Goal: Information Seeking & Learning: Check status

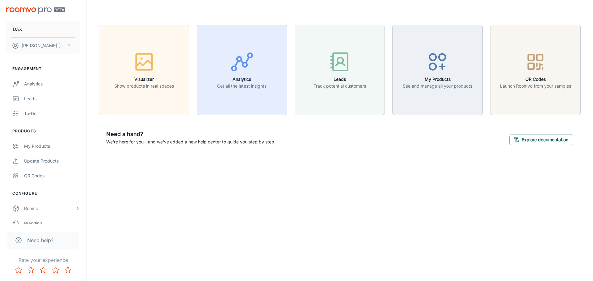
click at [244, 59] on icon "button" at bounding box center [241, 61] width 23 height 23
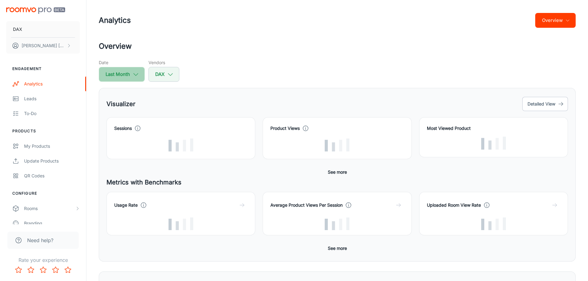
click at [138, 80] on button "Last Month" at bounding box center [122, 74] width 46 height 15
select select "8"
select select "2025"
select select "8"
select select "2025"
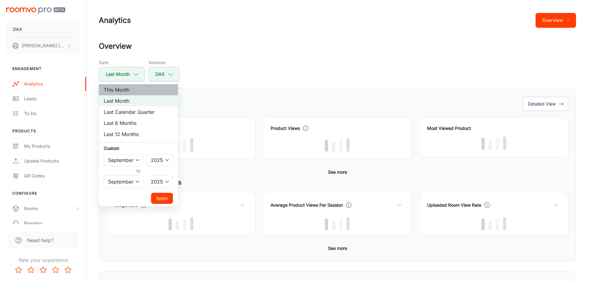
click at [123, 91] on li "This Month" at bounding box center [138, 89] width 79 height 11
select select "9"
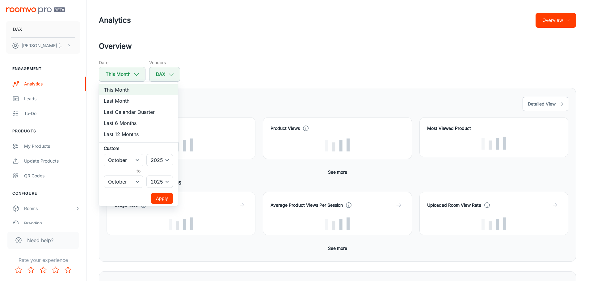
click at [160, 202] on button "Apply" at bounding box center [162, 198] width 22 height 11
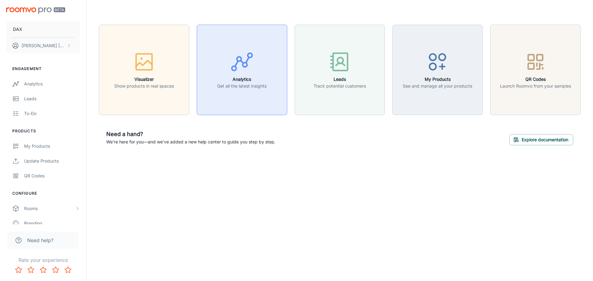
click at [265, 75] on div "button" at bounding box center [241, 63] width 49 height 26
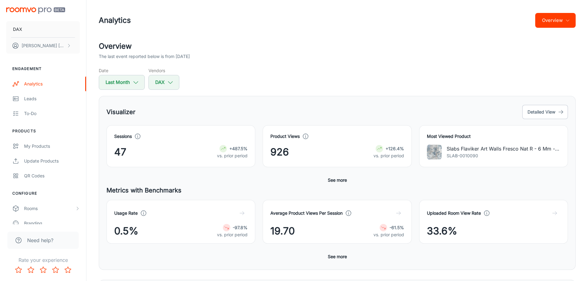
click at [127, 92] on div "Overview The last event reported below is from [DATE] Date Last Month Vendors D…" at bounding box center [337, 269] width 492 height 457
click at [128, 87] on button "Last Month" at bounding box center [122, 82] width 46 height 15
select select "8"
select select "2025"
select select "8"
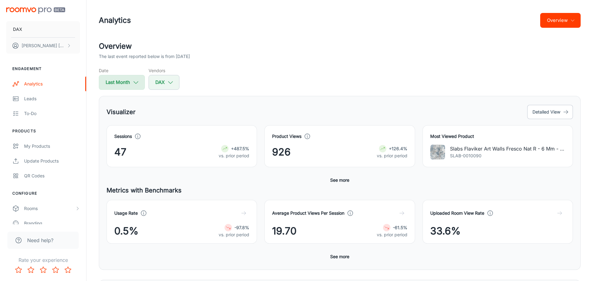
select select "2025"
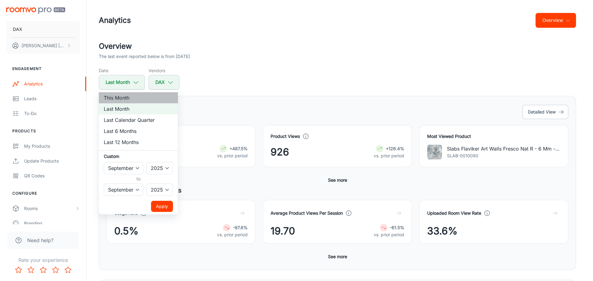
click at [130, 99] on li "This Month" at bounding box center [138, 97] width 79 height 11
select select "9"
click at [130, 98] on li "This Month" at bounding box center [138, 97] width 79 height 11
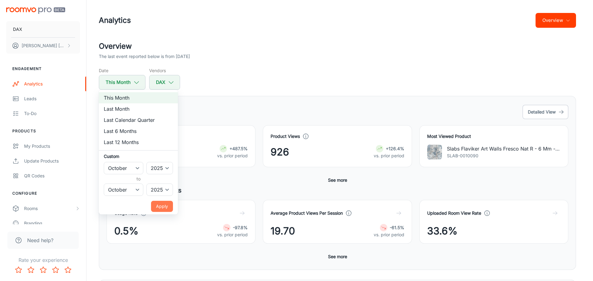
click at [169, 205] on button "Apply" at bounding box center [162, 206] width 22 height 11
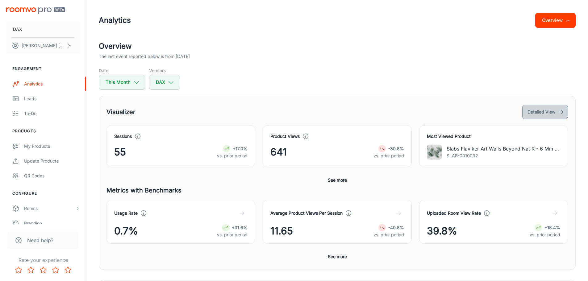
click at [552, 111] on button "Detailed View" at bounding box center [545, 112] width 46 height 14
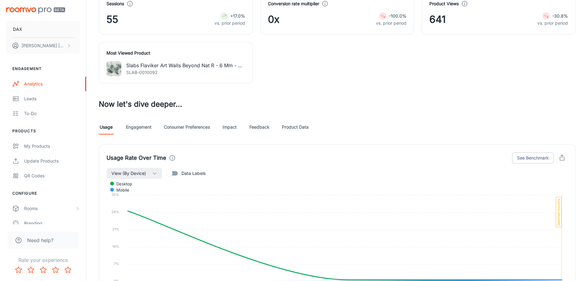
scroll to position [247, 0]
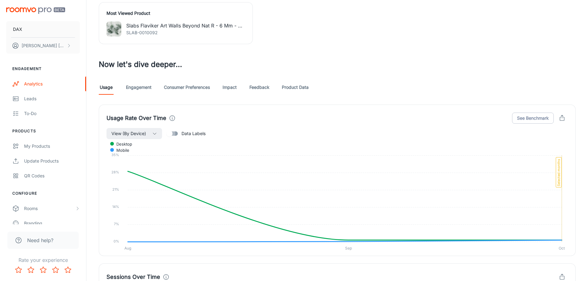
click at [178, 136] on input "Data Labels" at bounding box center [169, 134] width 35 height 12
checkbox input "true"
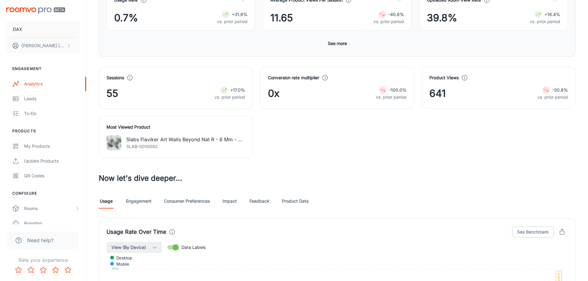
scroll to position [93, 0]
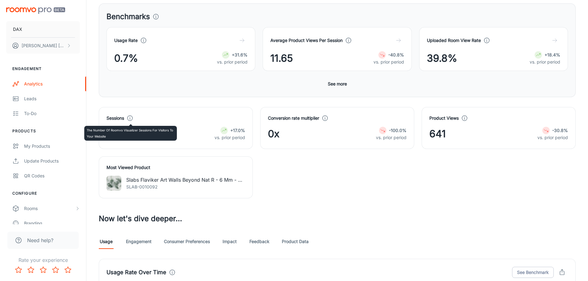
click at [130, 118] on icon at bounding box center [130, 118] width 7 height 7
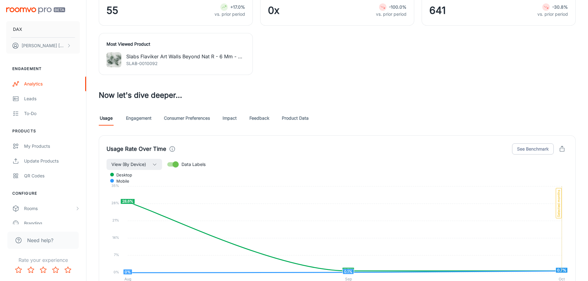
click at [148, 120] on link "Engagement" at bounding box center [139, 118] width 26 height 15
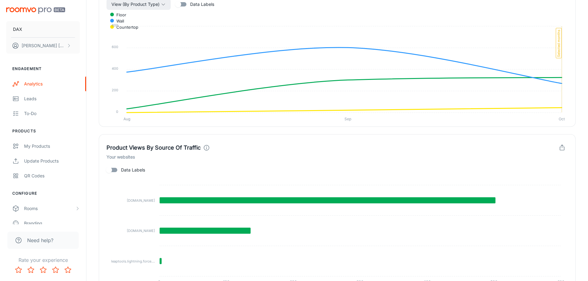
scroll to position [340, 0]
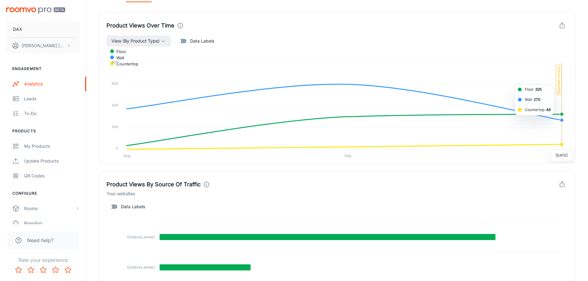
drag, startPoint x: 562, startPoint y: 84, endPoint x: 554, endPoint y: 85, distance: 8.2
click at [554, 85] on icon "Floor Wall Countertop 800 800 600 600 400 400 200 200 0 0 Aug Aug Sep Sep Oct O…" at bounding box center [338, 103] width 462 height 113
click at [155, 41] on span "View (By Product Type)" at bounding box center [135, 40] width 48 height 7
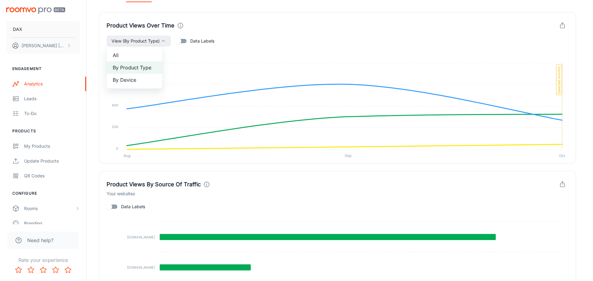
click at [144, 77] on span "By Device" at bounding box center [134, 79] width 43 height 7
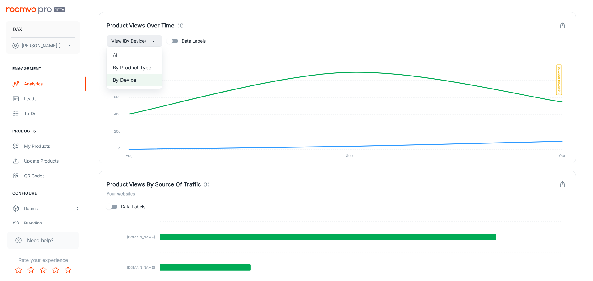
click at [139, 113] on div at bounding box center [296, 140] width 593 height 281
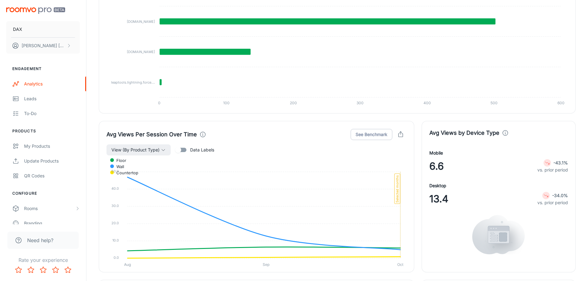
scroll to position [556, 0]
click at [156, 153] on span "View (By Product Type)" at bounding box center [135, 149] width 48 height 7
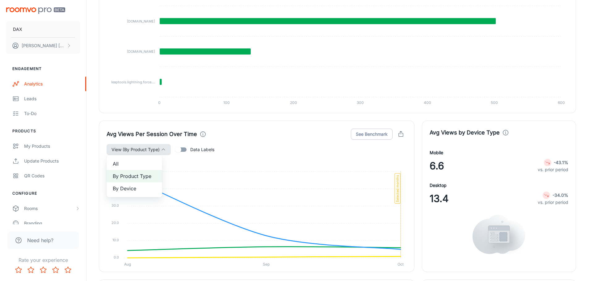
click at [156, 153] on div at bounding box center [296, 140] width 593 height 281
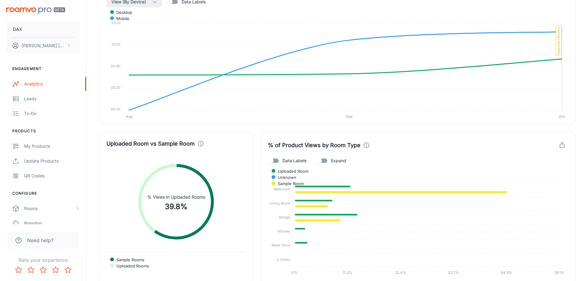
scroll to position [1112, 0]
